Goal: Information Seeking & Learning: Learn about a topic

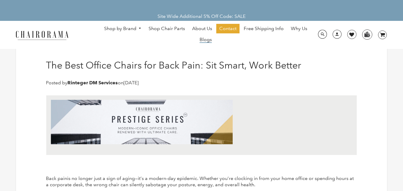
click at [205, 37] on span "Blogs" at bounding box center [206, 40] width 12 height 6
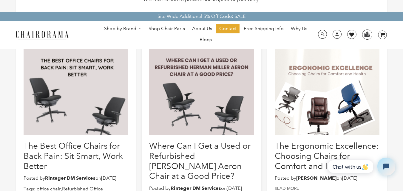
scroll to position [119, 0]
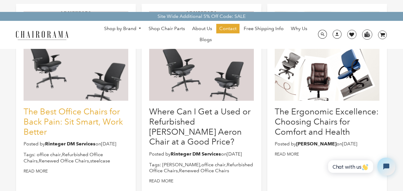
click at [57, 116] on link "The Best Office Chairs for Back Pain: Sit Smart, Work Better" at bounding box center [73, 122] width 99 height 30
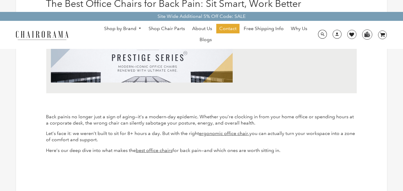
scroll to position [60, 0]
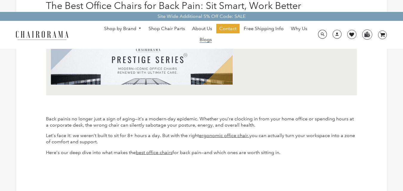
click at [204, 40] on span "Blogs" at bounding box center [206, 40] width 12 height 6
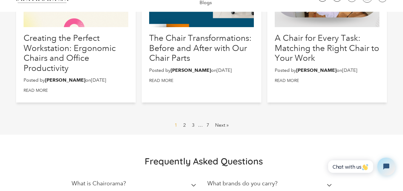
scroll to position [418, 0]
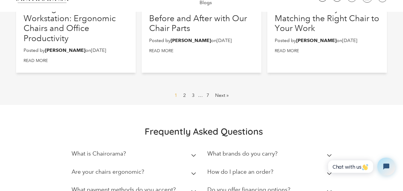
click at [185, 98] on link "2" at bounding box center [184, 96] width 7 height 10
